Goal: Find specific page/section: Find specific page/section

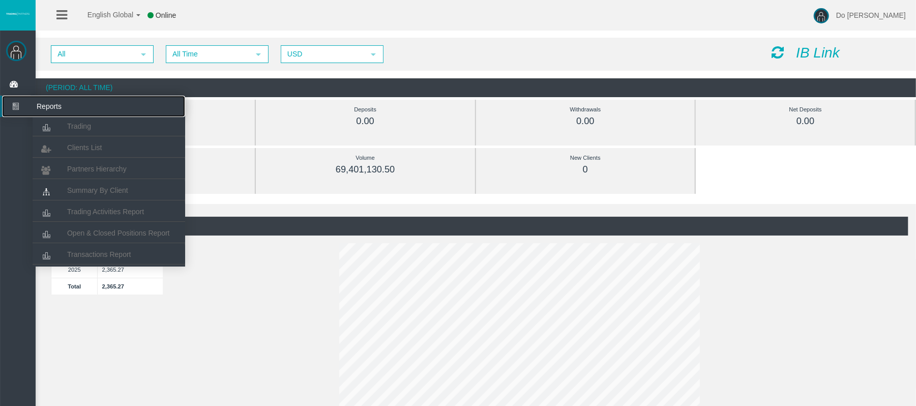
click at [140, 112] on link "Reports" at bounding box center [93, 106] width 183 height 21
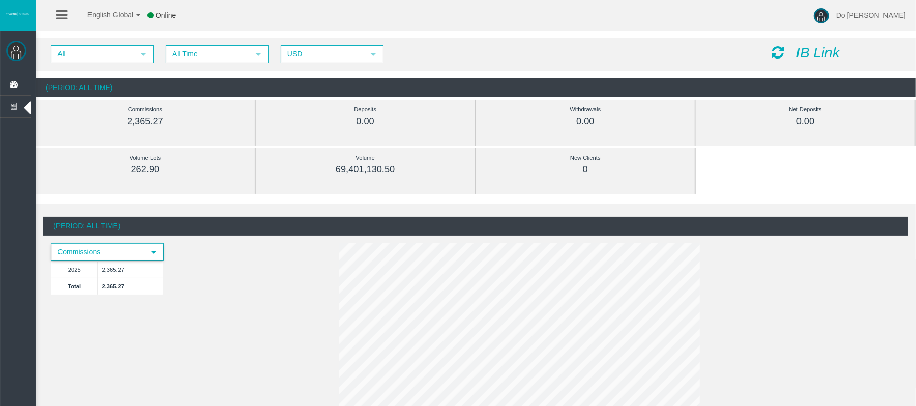
drag, startPoint x: 140, startPoint y: 249, endPoint x: 147, endPoint y: 259, distance: 12.6
click at [141, 250] on span "Commissions" at bounding box center [98, 252] width 93 height 16
